Goal: Find specific page/section: Find specific page/section

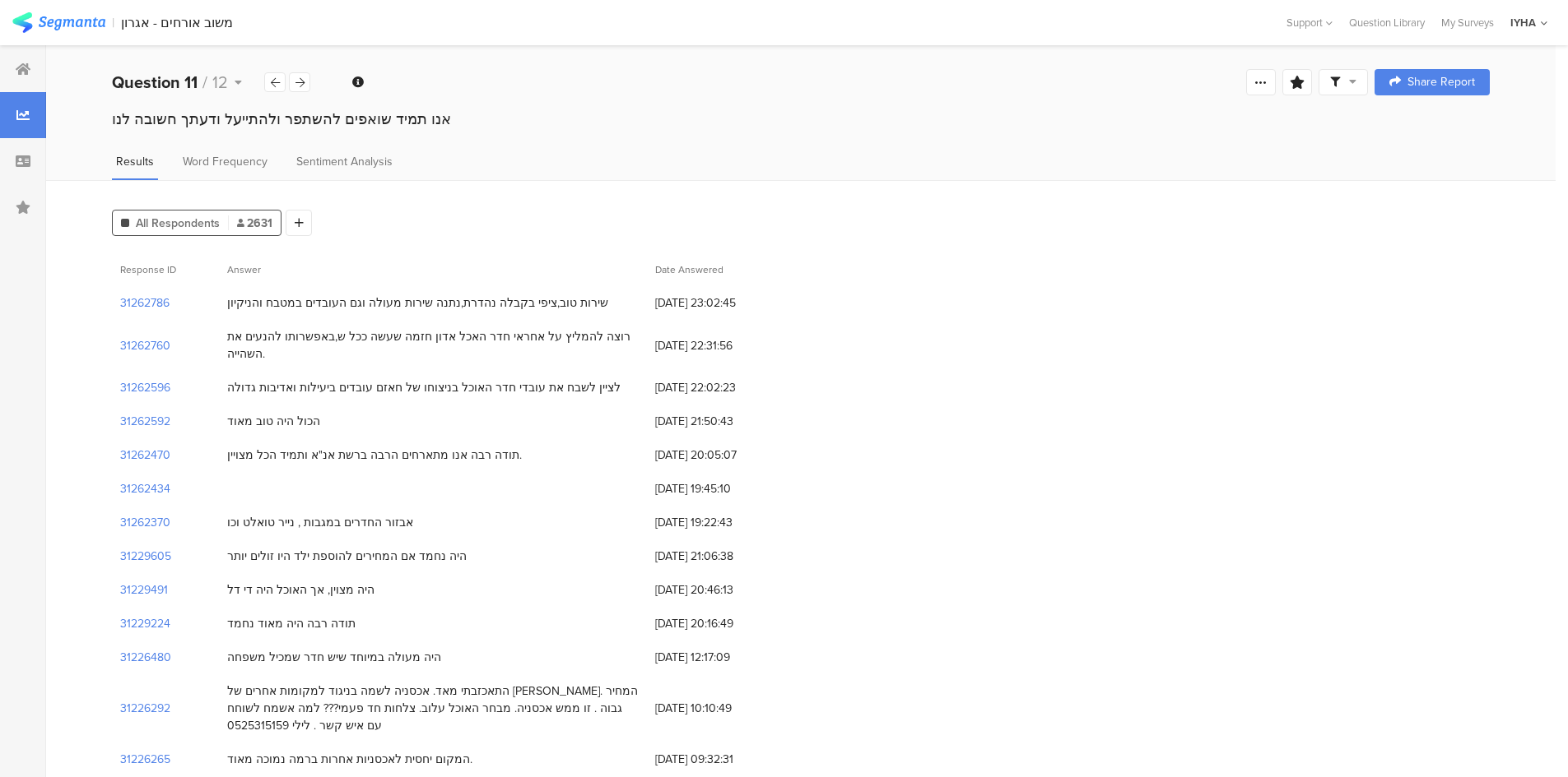
scroll to position [21, 0]
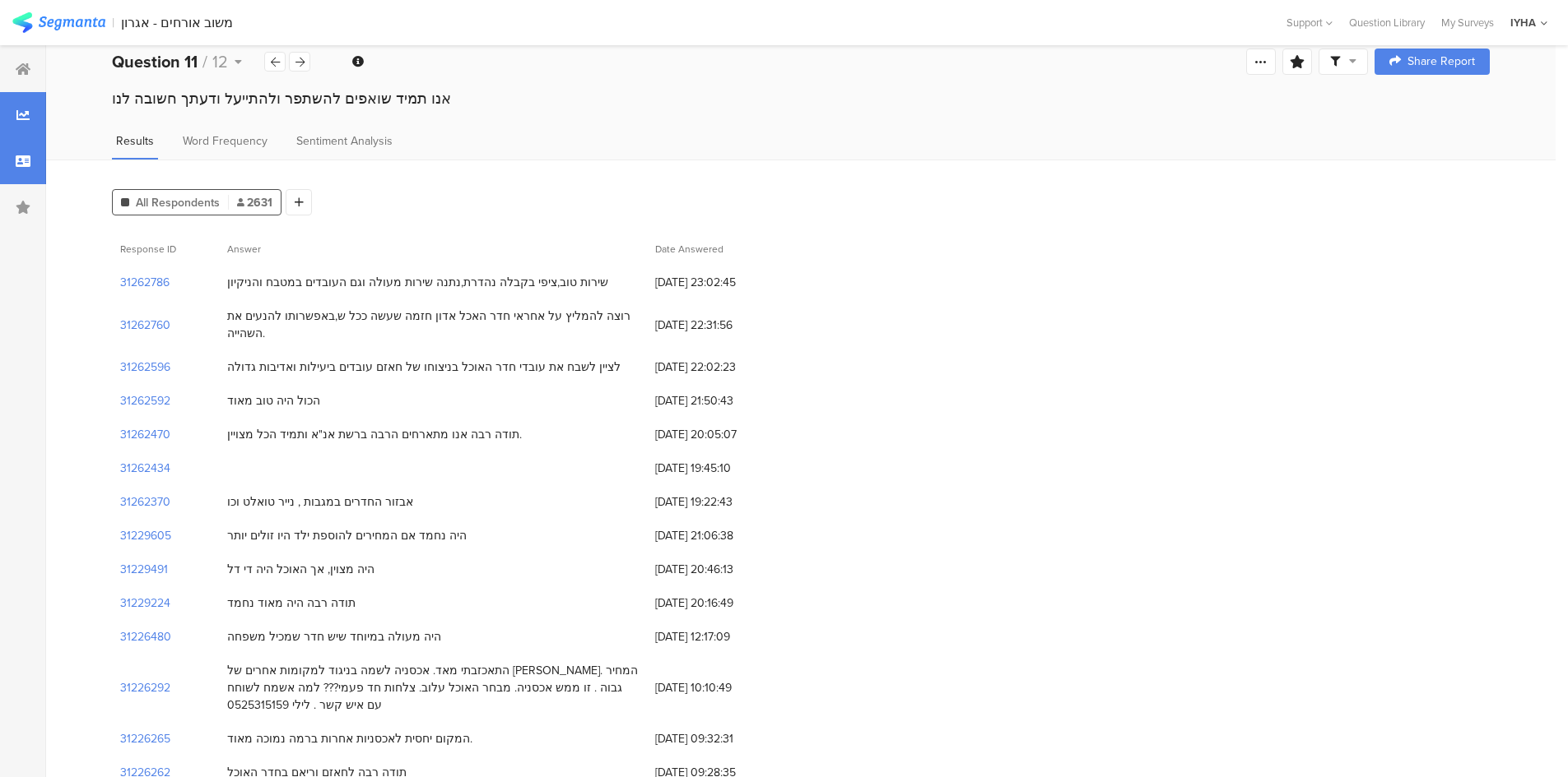
click at [20, 168] on div at bounding box center [23, 161] width 46 height 46
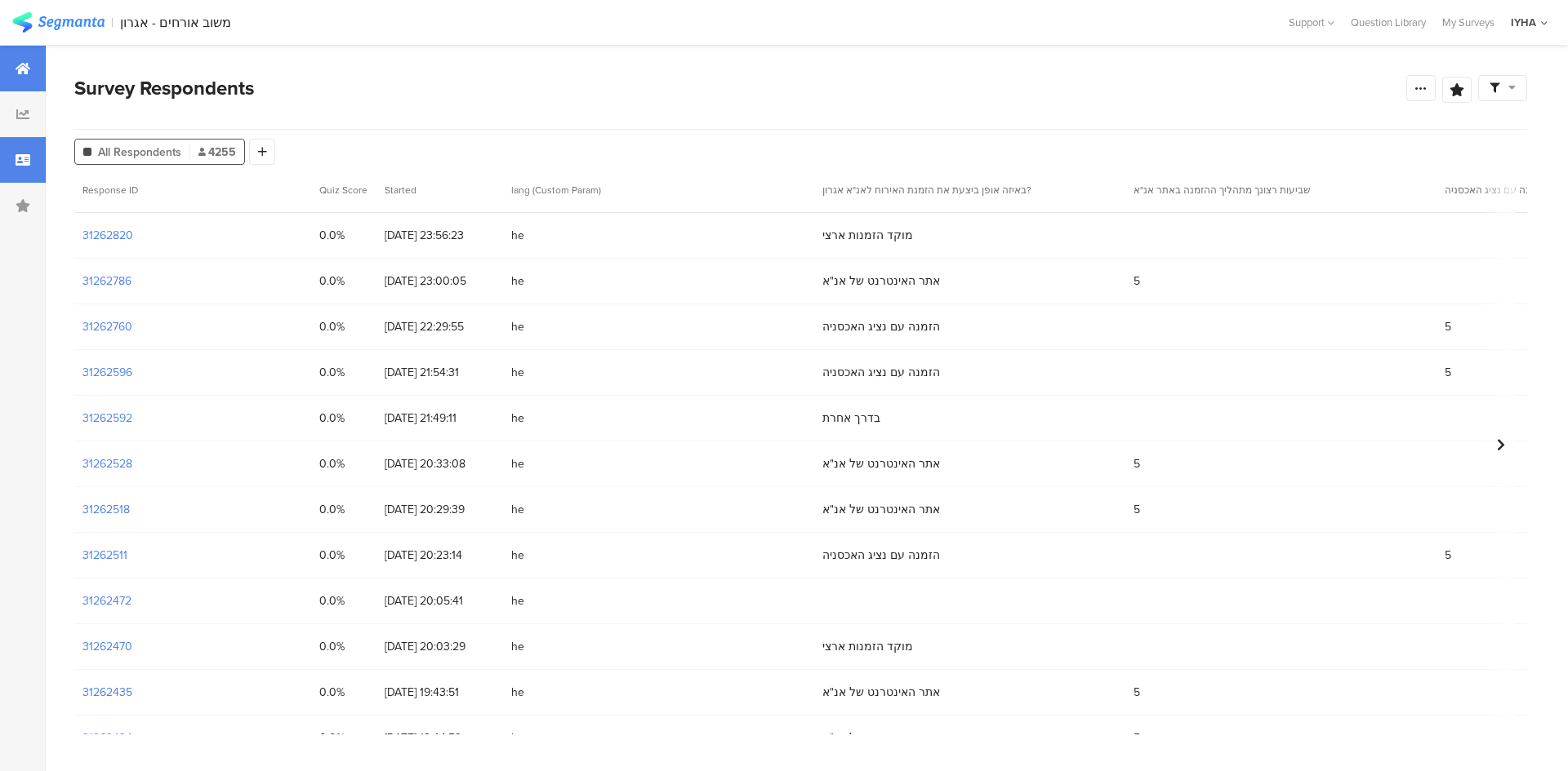
click at [22, 58] on div at bounding box center [23, 69] width 46 height 46
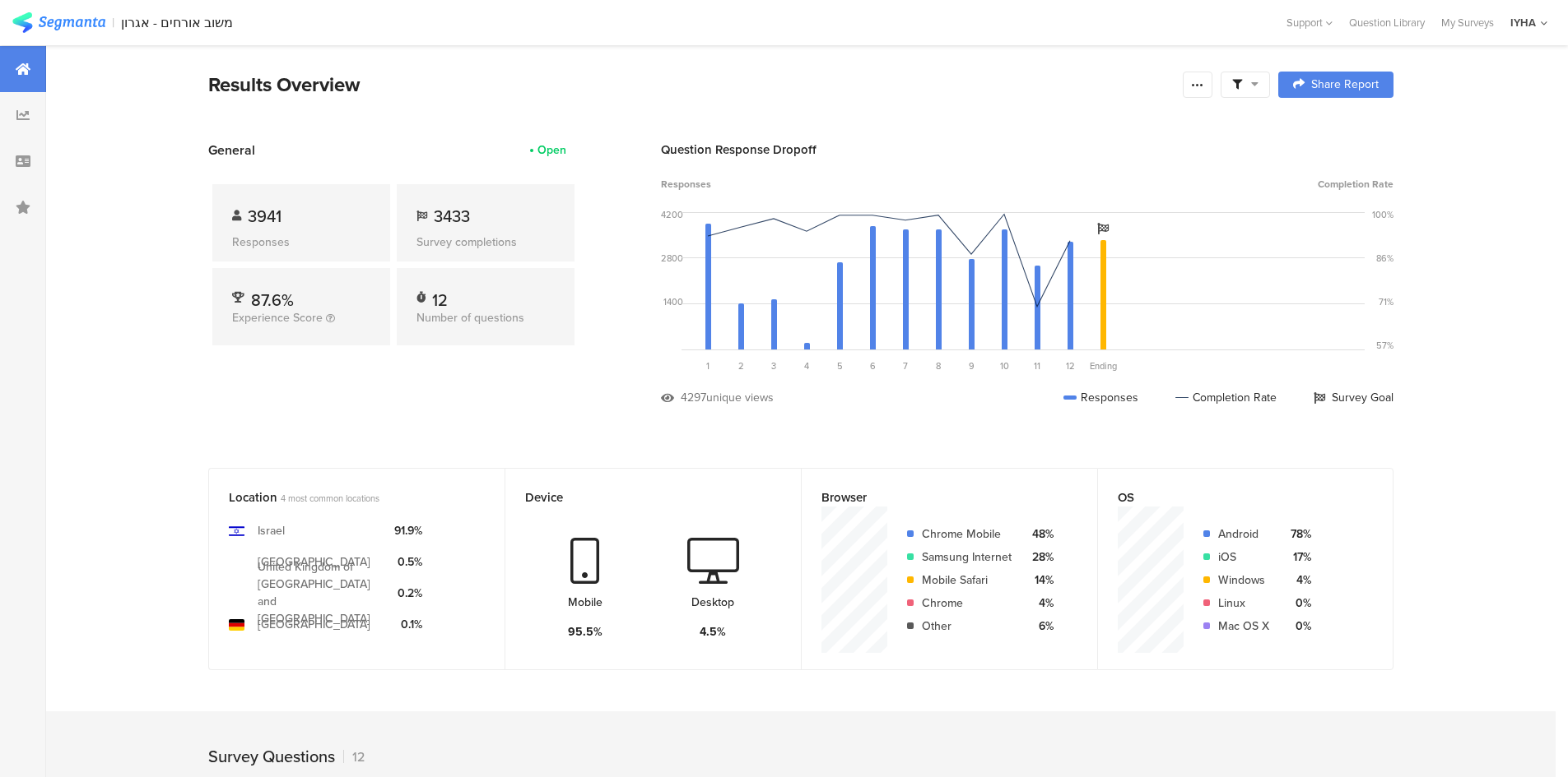
click at [11, 90] on div at bounding box center [23, 69] width 46 height 46
click at [17, 107] on div at bounding box center [23, 115] width 46 height 46
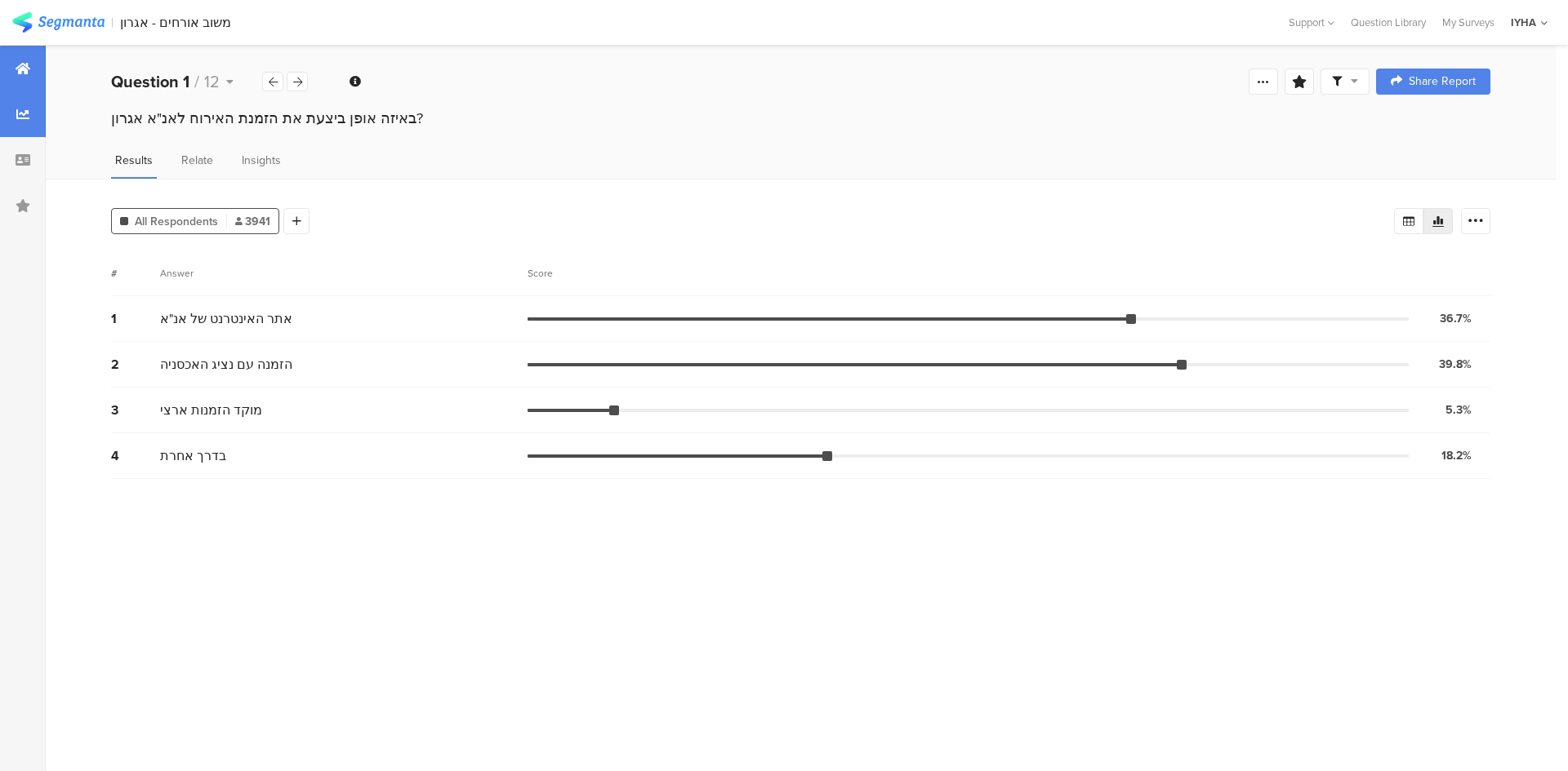
click at [18, 69] on icon at bounding box center [23, 69] width 15 height 13
